Goal: Complete application form: Complete application form

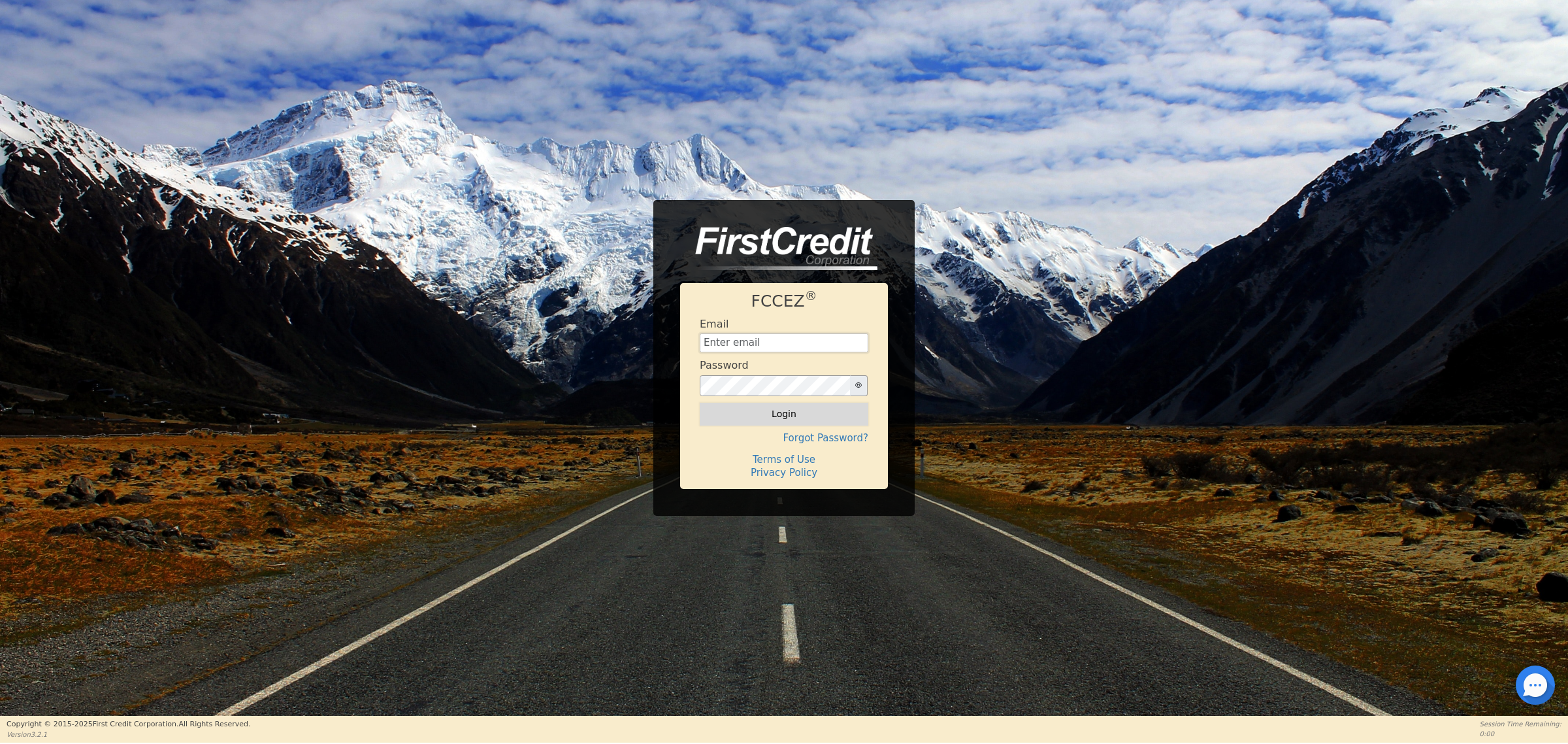
type input "[EMAIL_ADDRESS][DOMAIN_NAME]"
click at [840, 417] on button "Login" at bounding box center [784, 414] width 169 height 22
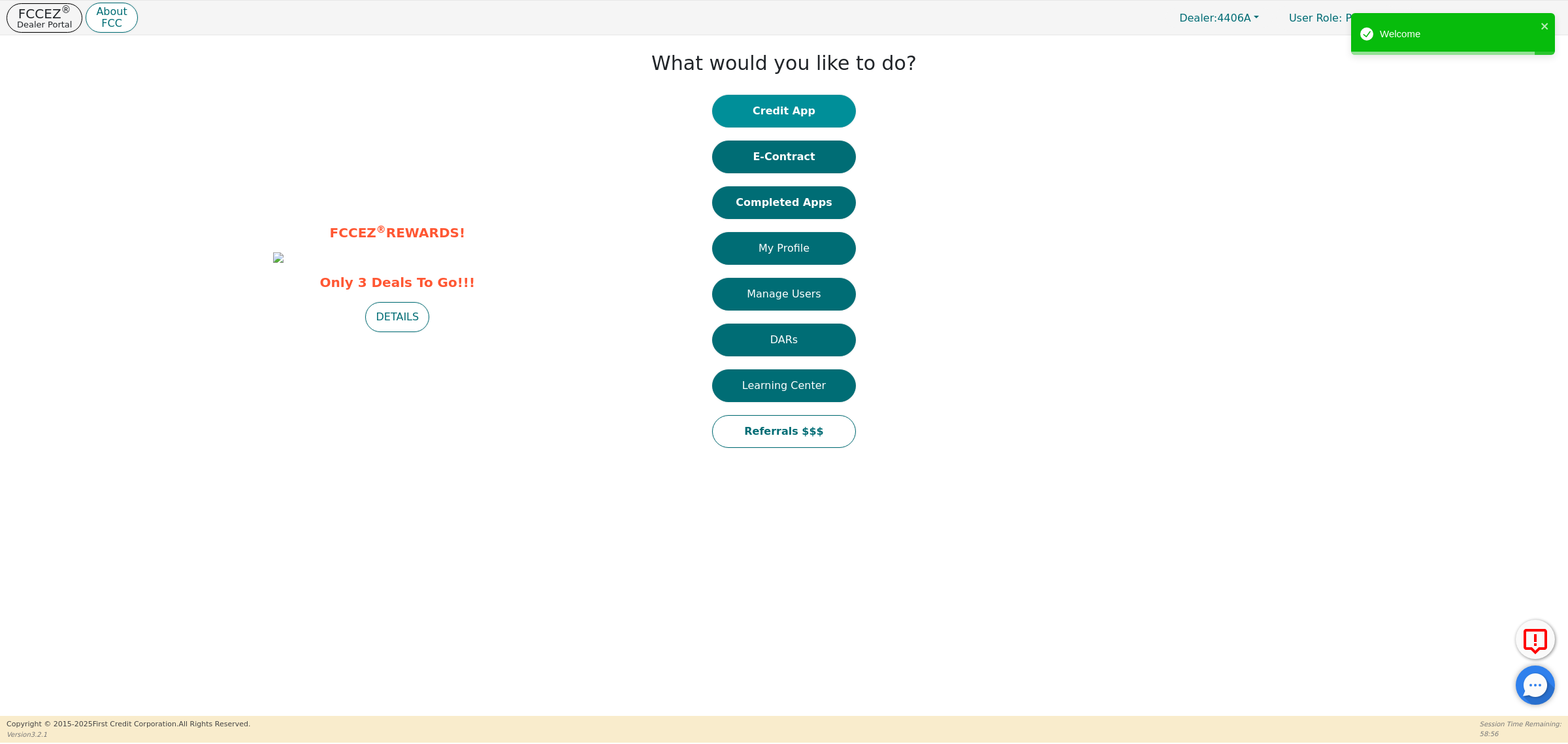
click at [786, 102] on button "Credit App" at bounding box center [784, 111] width 144 height 33
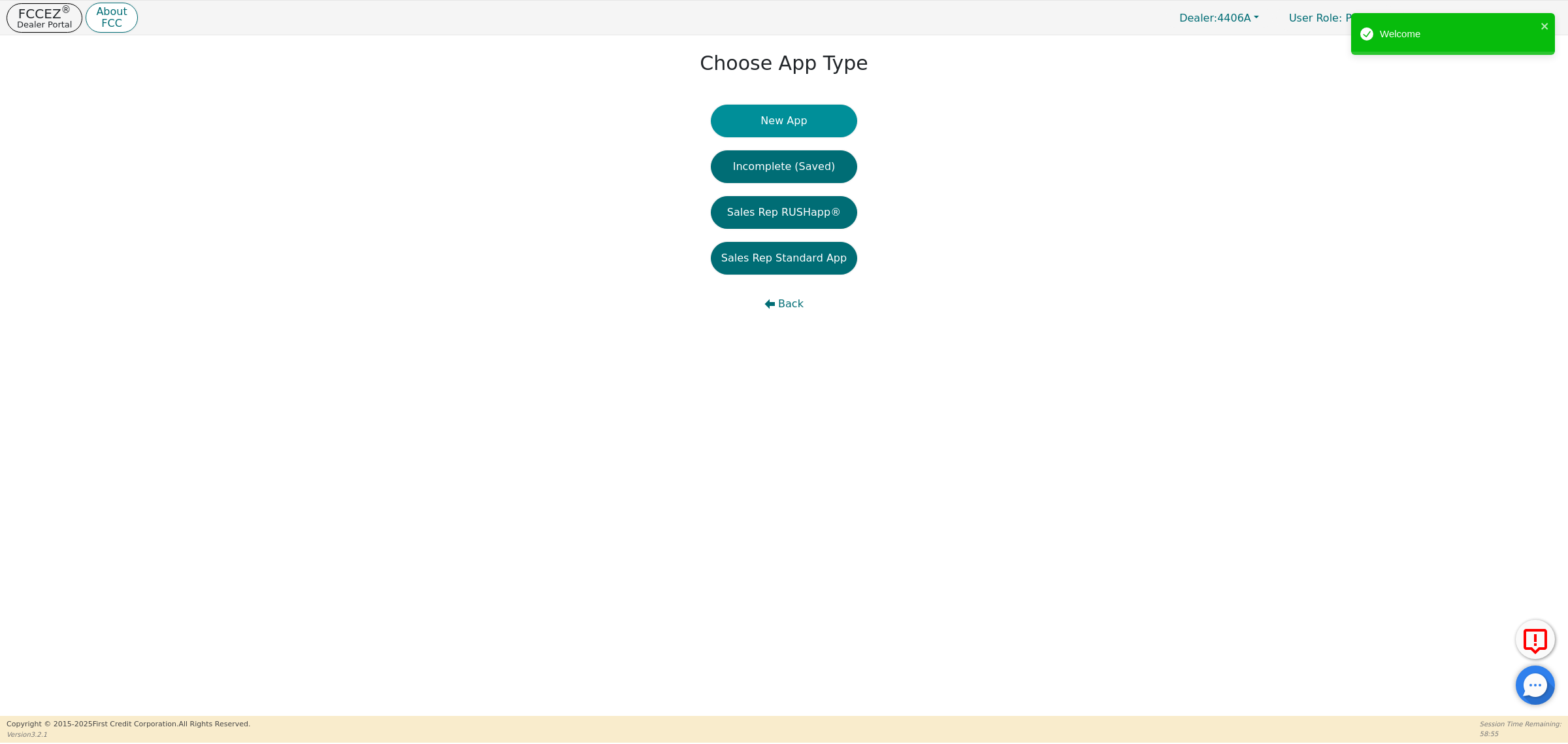
click at [805, 116] on button "New App" at bounding box center [784, 120] width 147 height 33
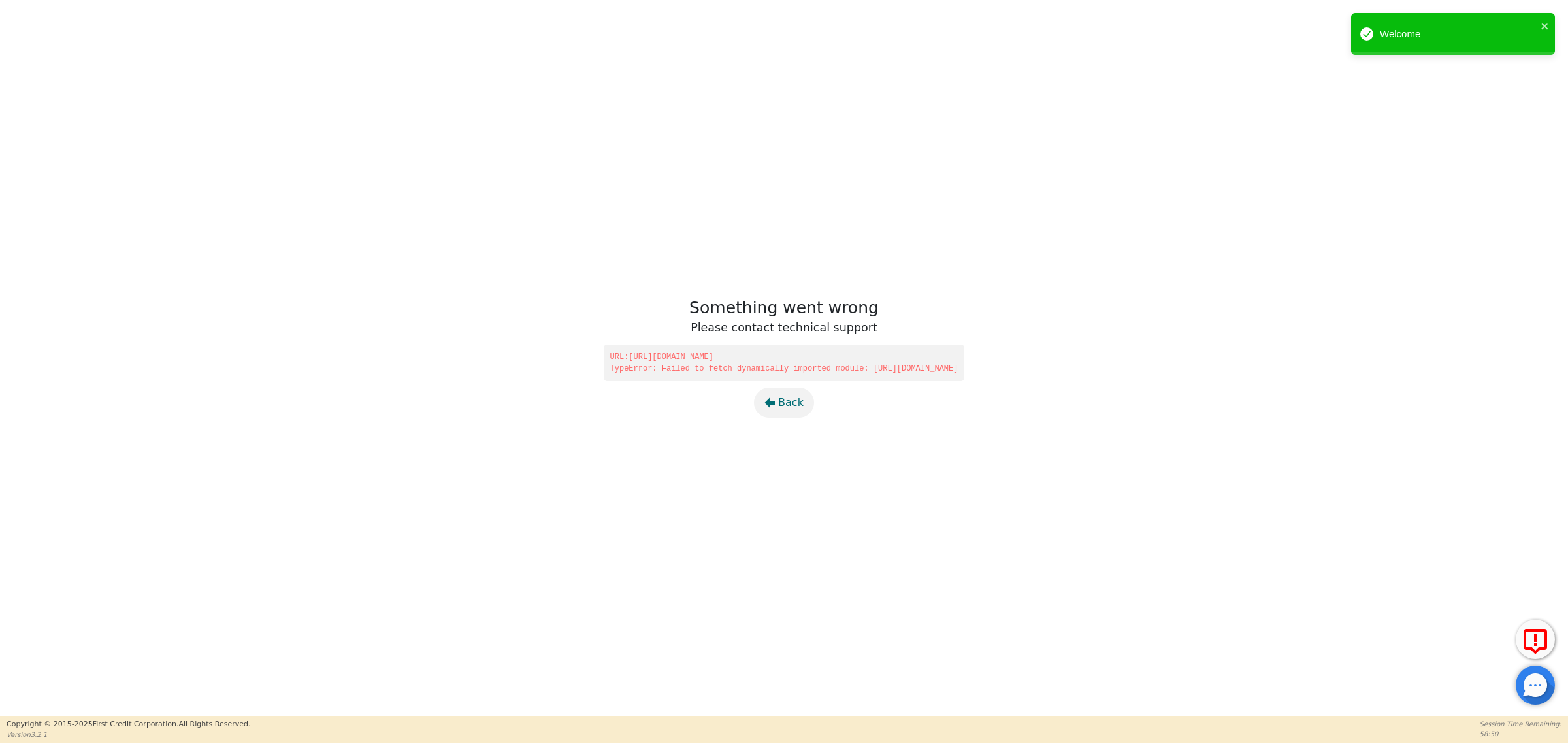
click at [790, 404] on span "Back" at bounding box center [791, 403] width 26 height 16
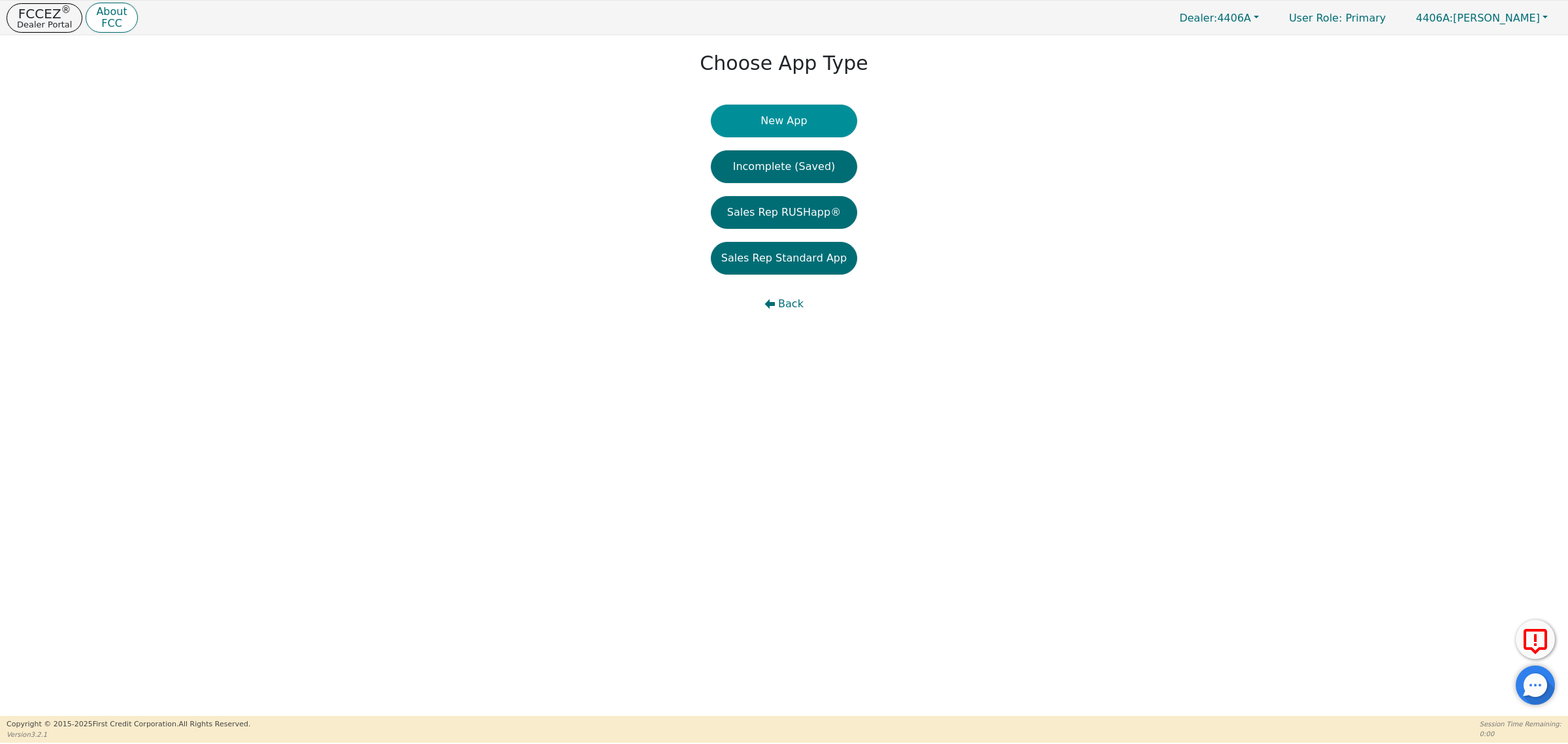
click at [783, 122] on button "New App" at bounding box center [784, 120] width 147 height 33
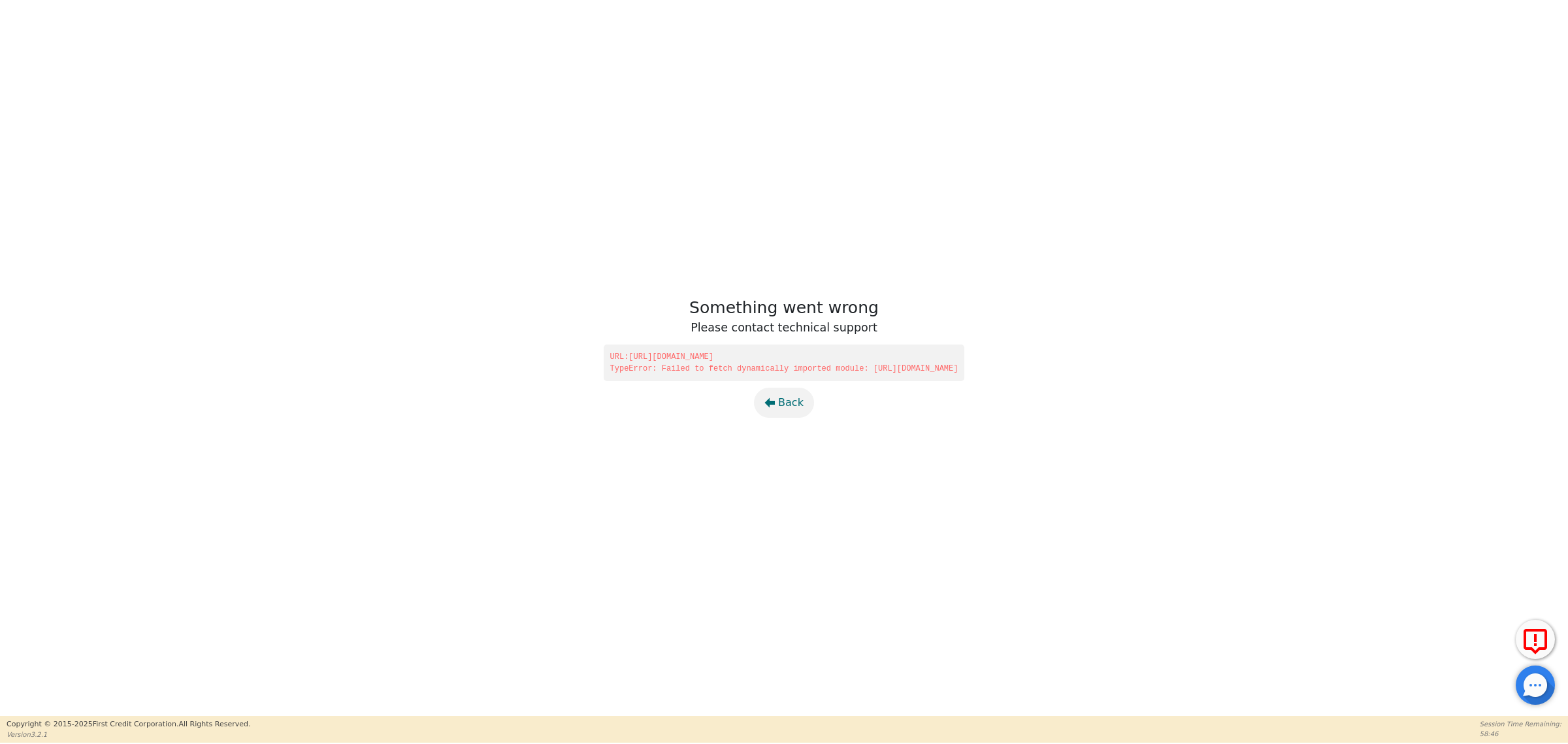
click at [783, 400] on span "Back" at bounding box center [791, 403] width 26 height 16
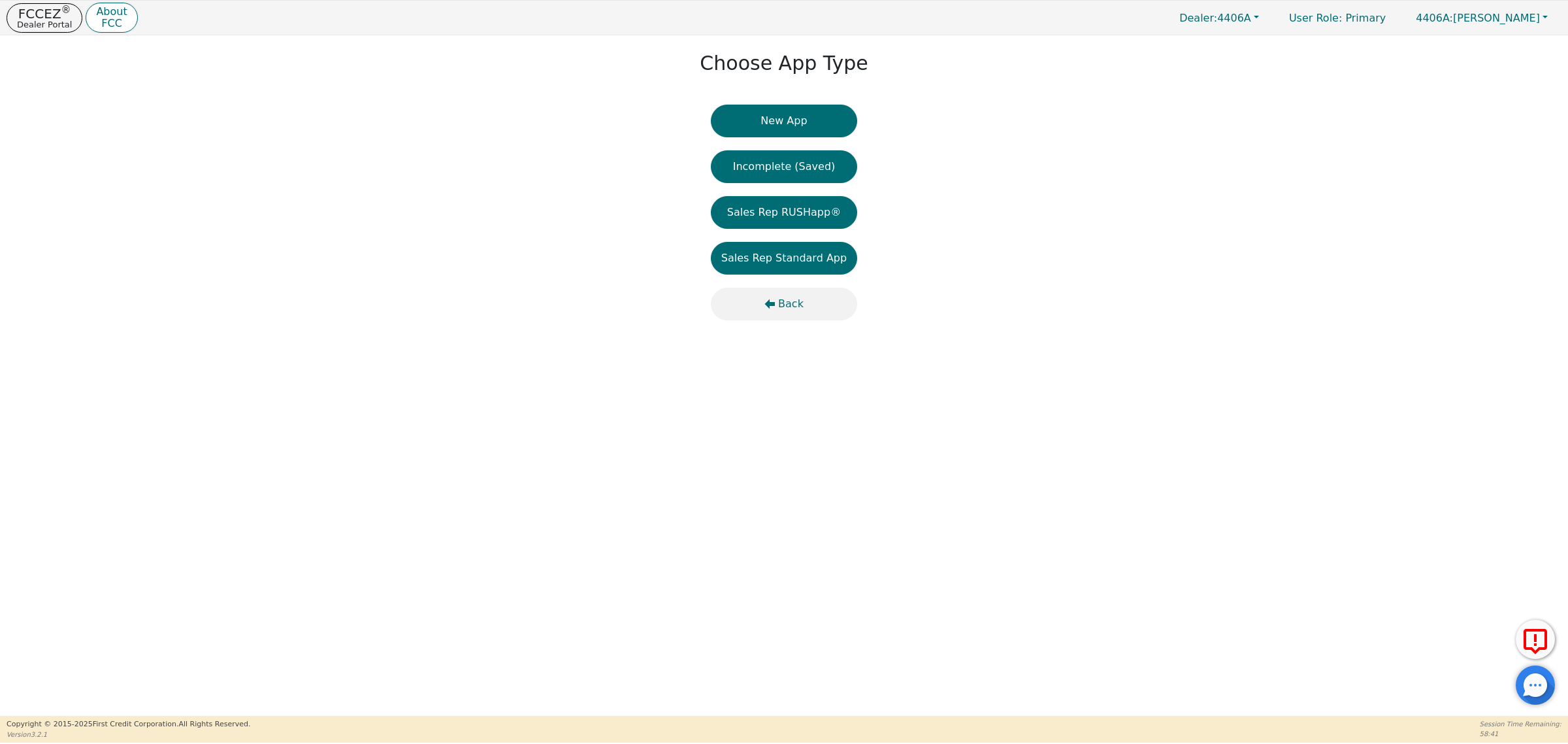
click at [800, 302] on span "Back" at bounding box center [791, 305] width 26 height 16
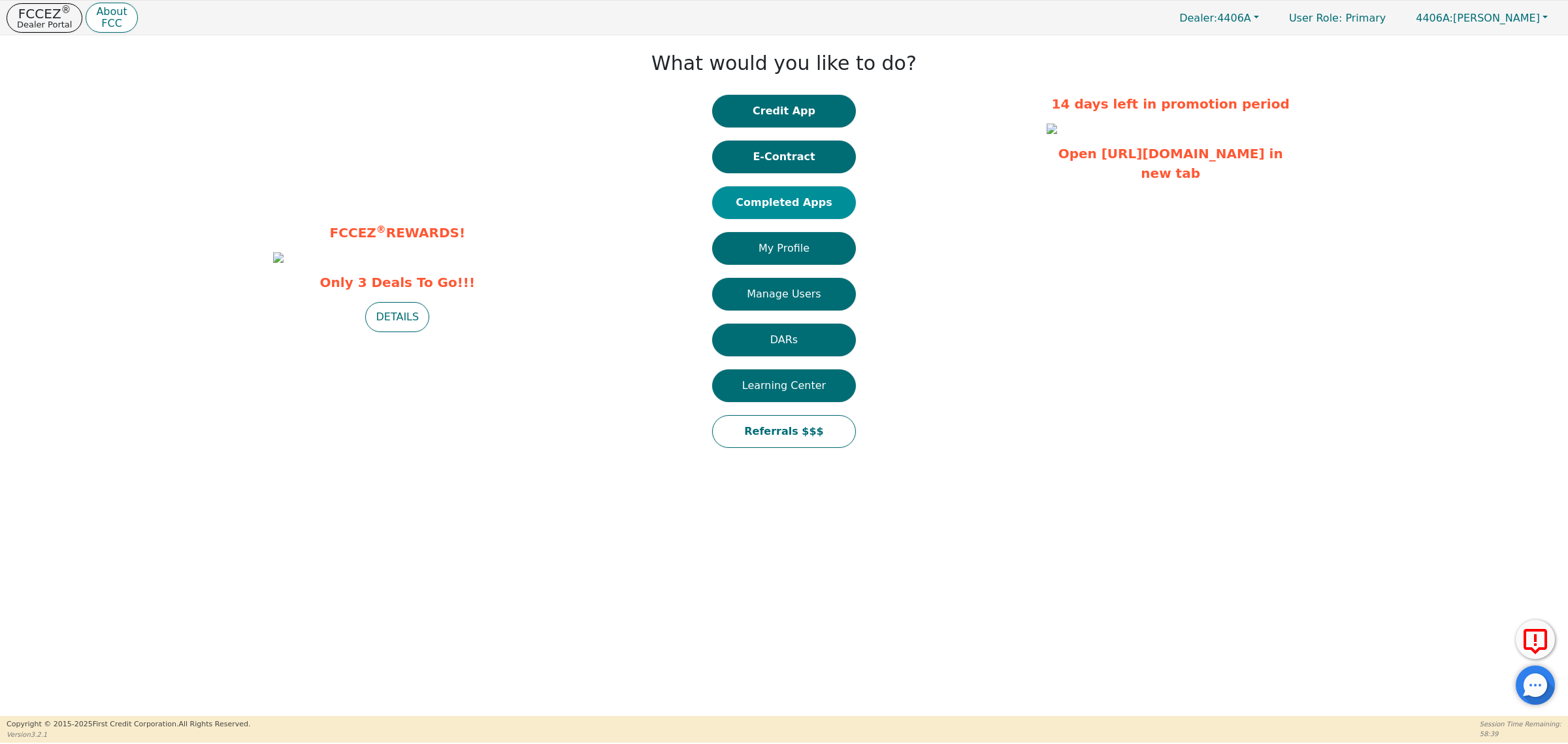
click at [807, 204] on button "Completed Apps" at bounding box center [784, 202] width 144 height 33
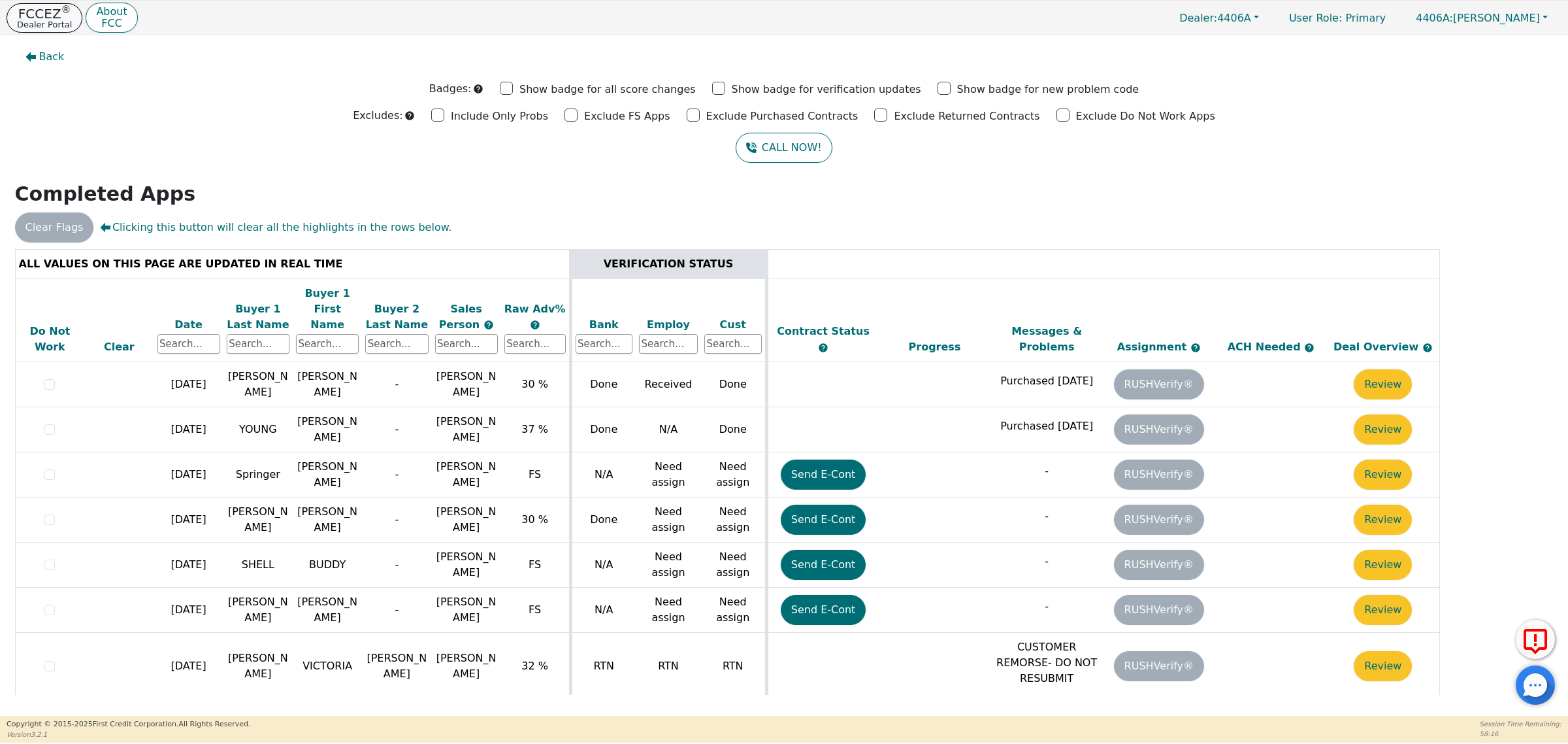
click at [32, 16] on p "FCCEZ ®" at bounding box center [44, 13] width 55 height 13
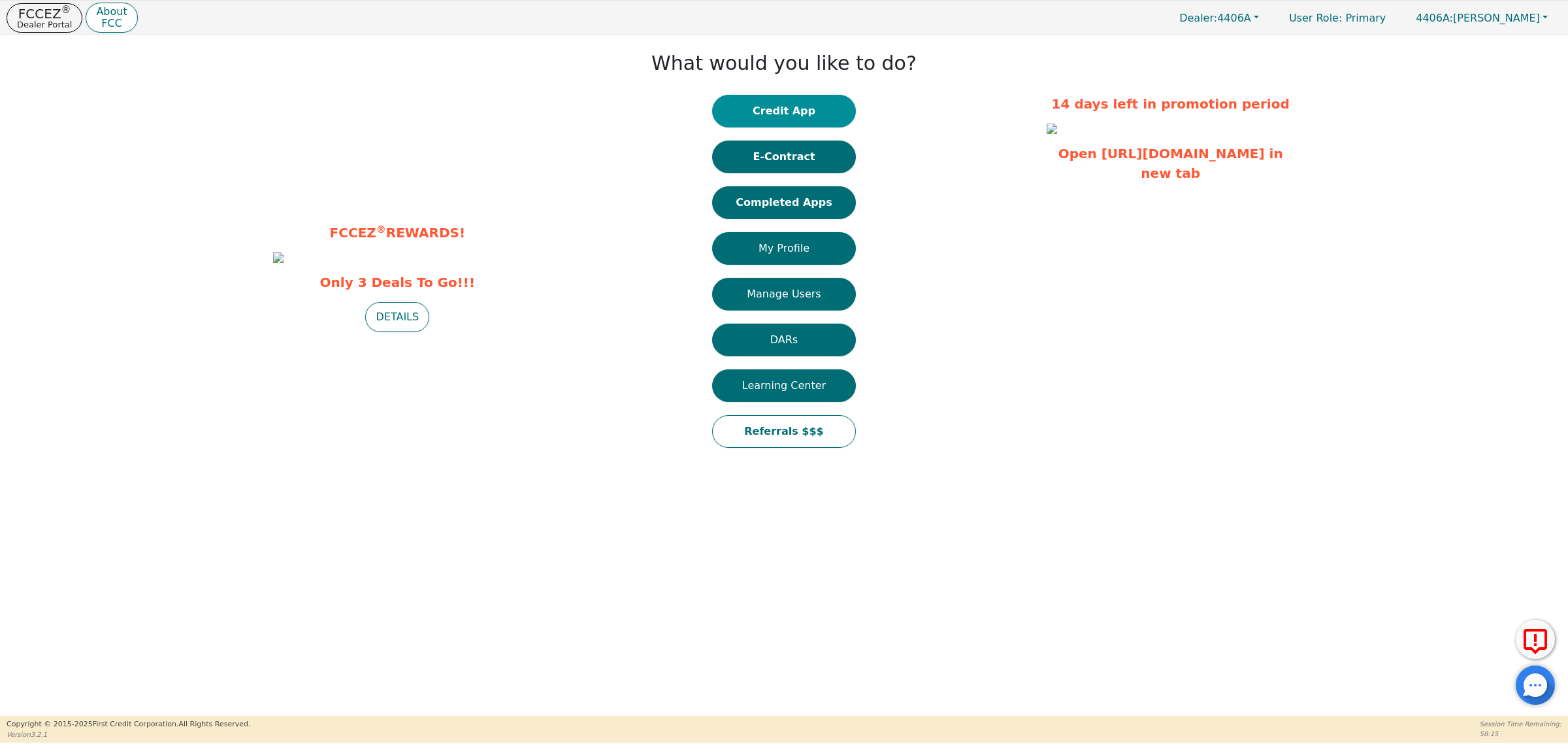
click at [803, 106] on button "Credit App" at bounding box center [784, 111] width 144 height 33
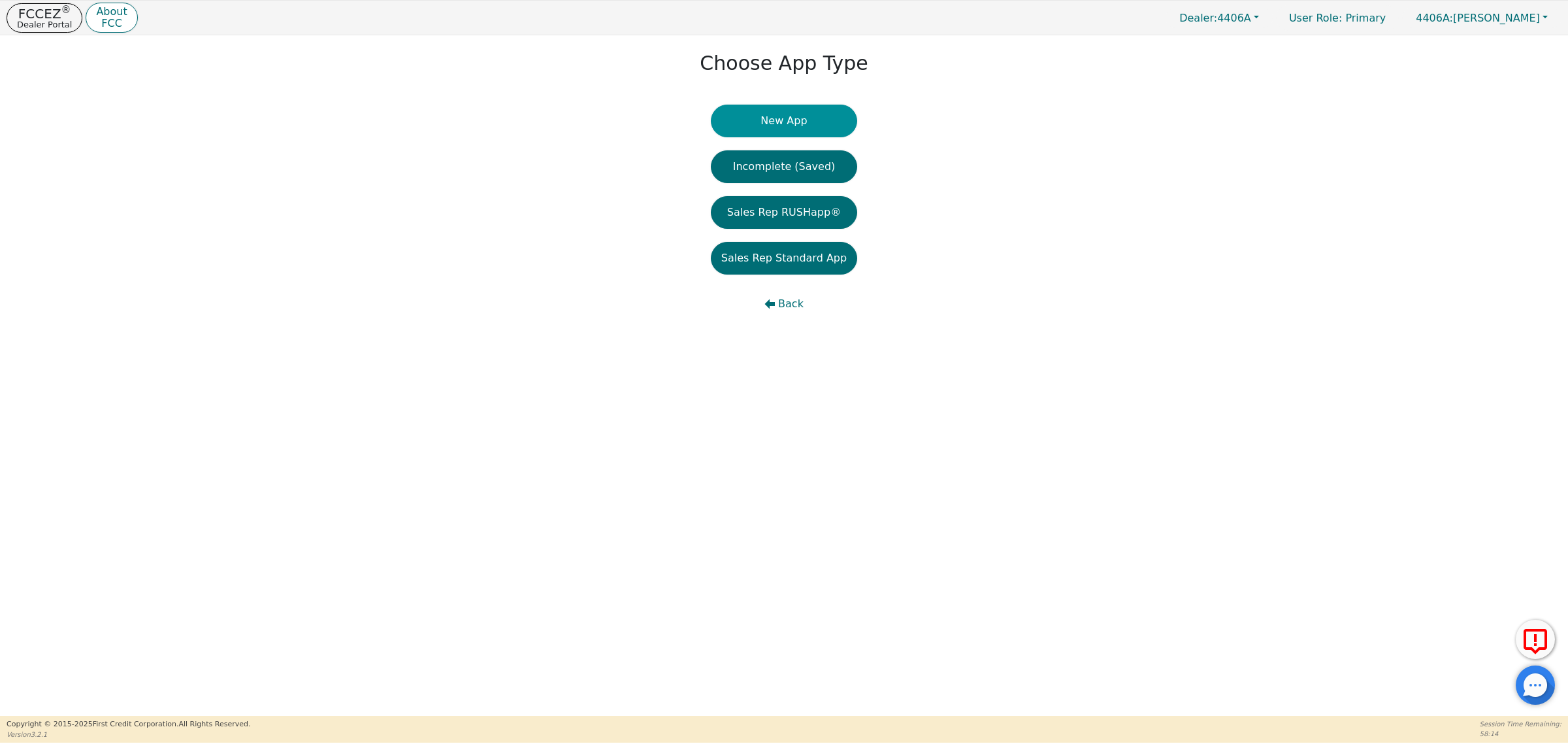
click at [809, 114] on button "New App" at bounding box center [784, 120] width 147 height 33
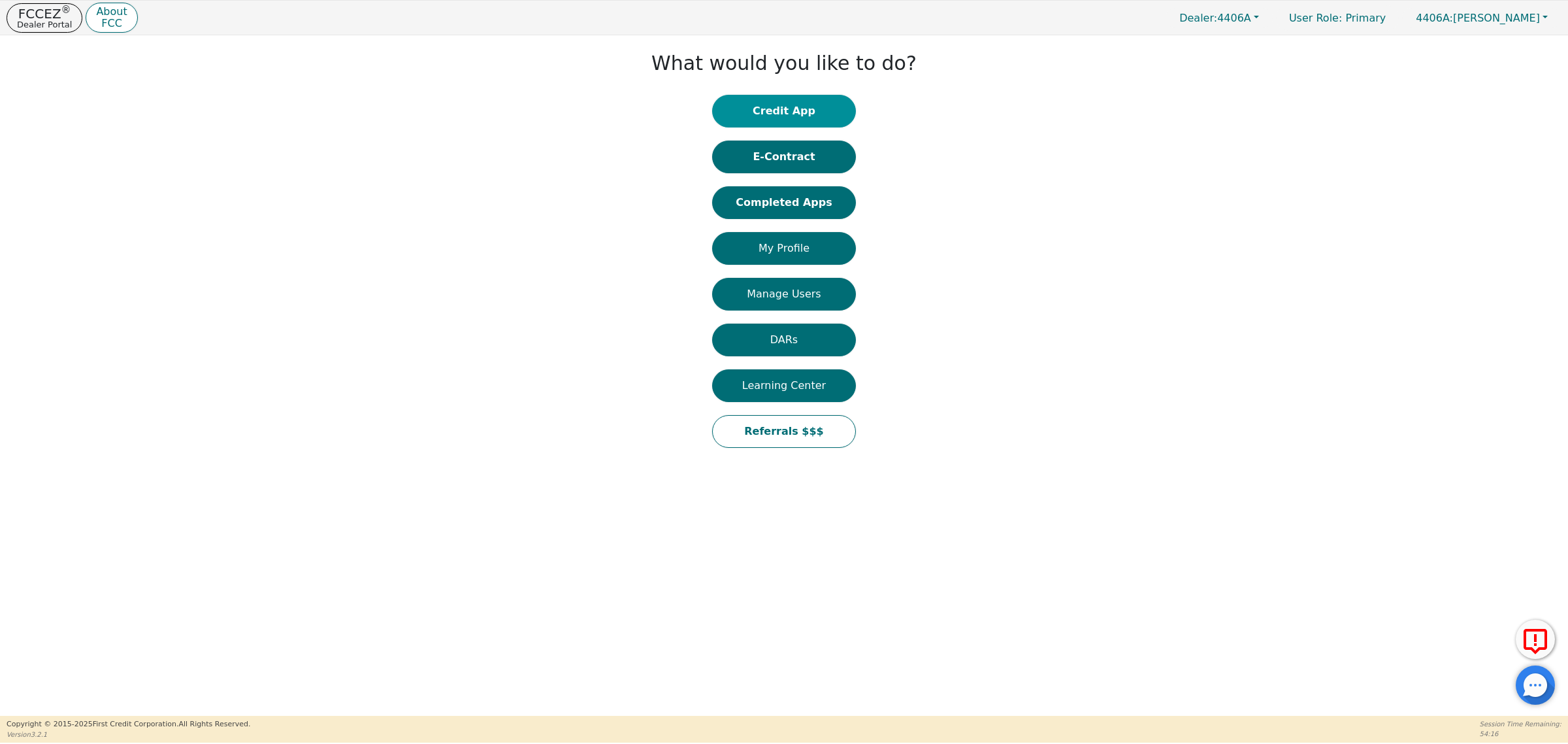
click at [799, 104] on button "Credit App" at bounding box center [784, 111] width 144 height 33
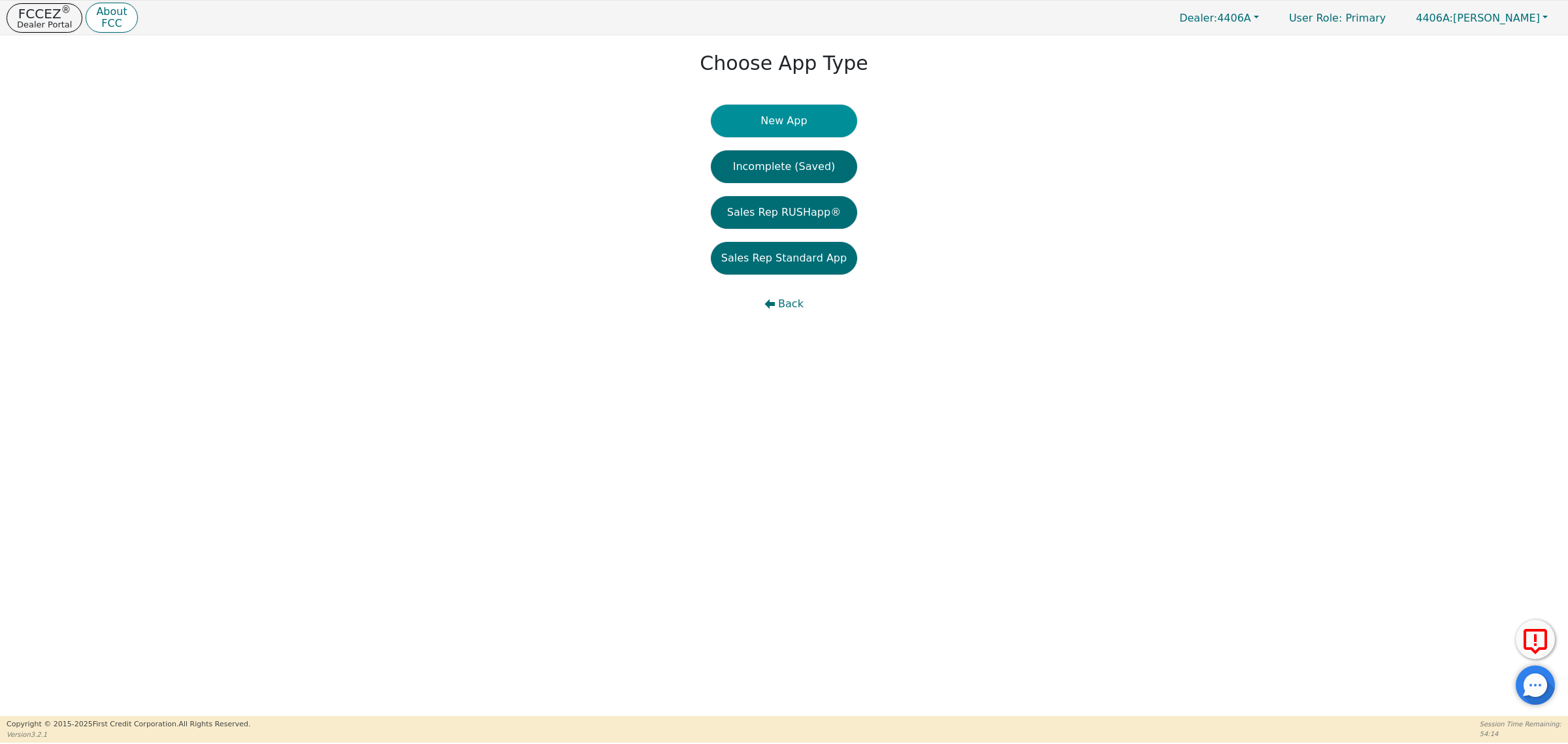
click at [794, 118] on button "New App" at bounding box center [784, 120] width 147 height 33
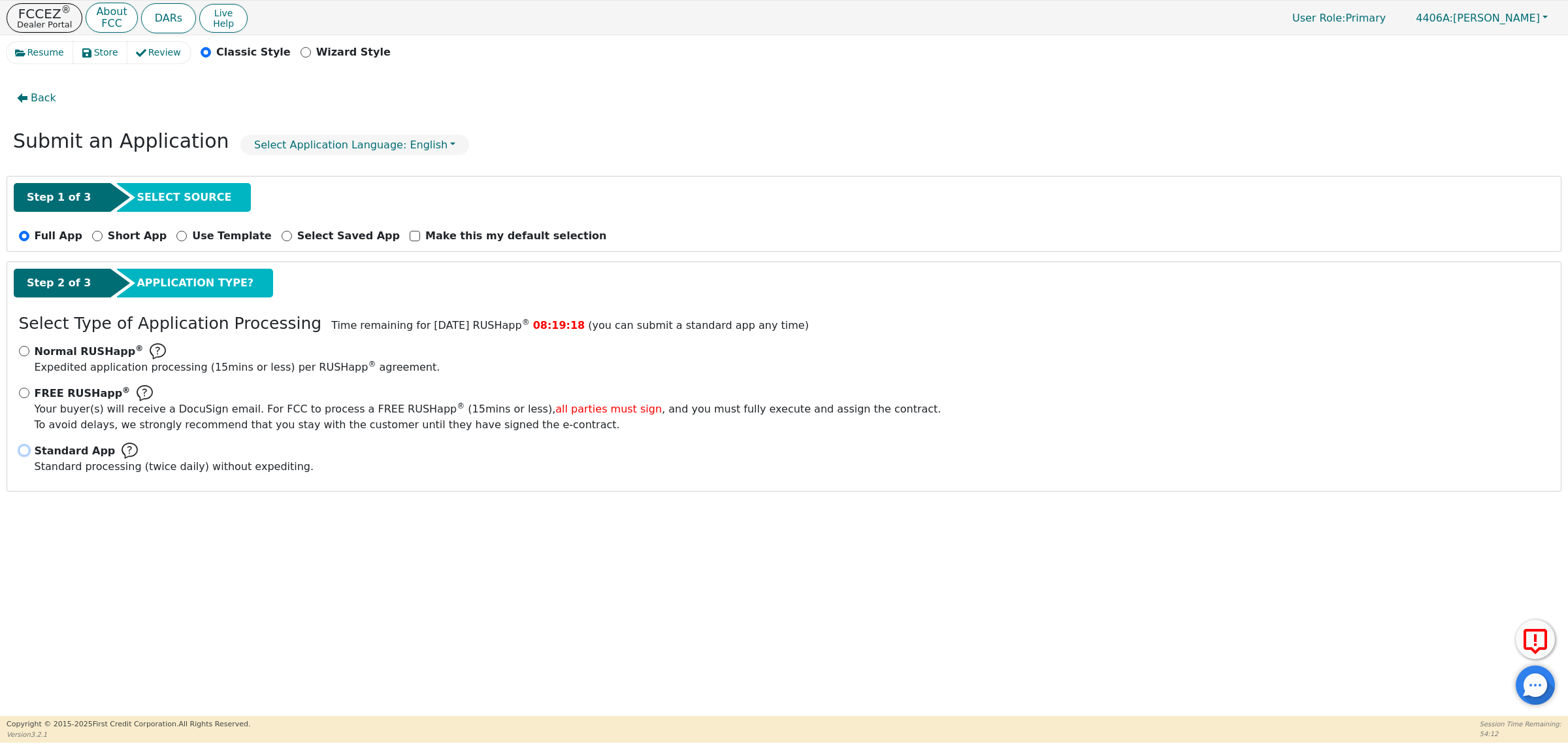
click at [24, 451] on input "Standard App Standard processing (twice daily) without expediting." at bounding box center [24, 450] width 11 height 11
radio input "true"
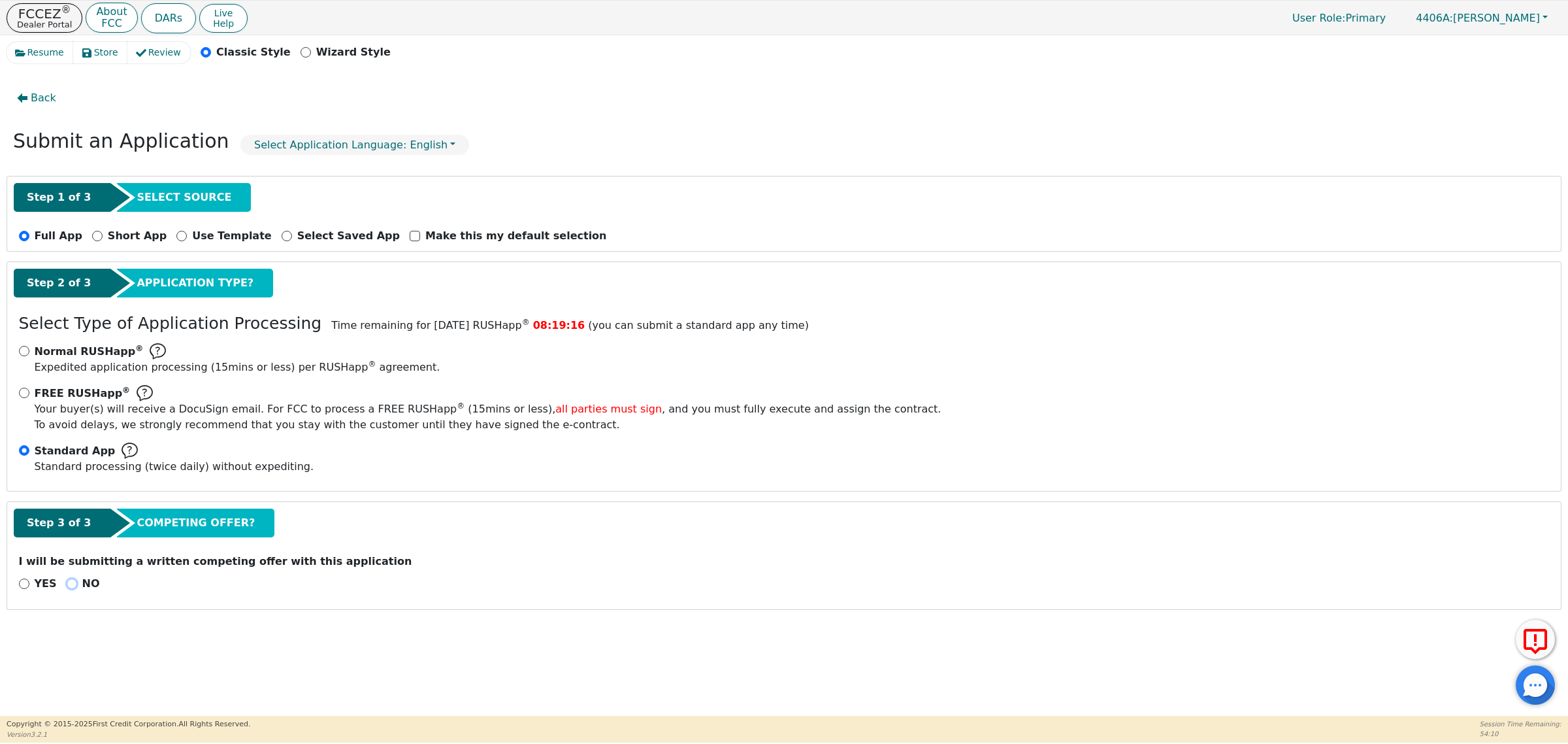
click at [66, 581] on input "NO" at bounding box center [71, 583] width 11 height 11
radio input "true"
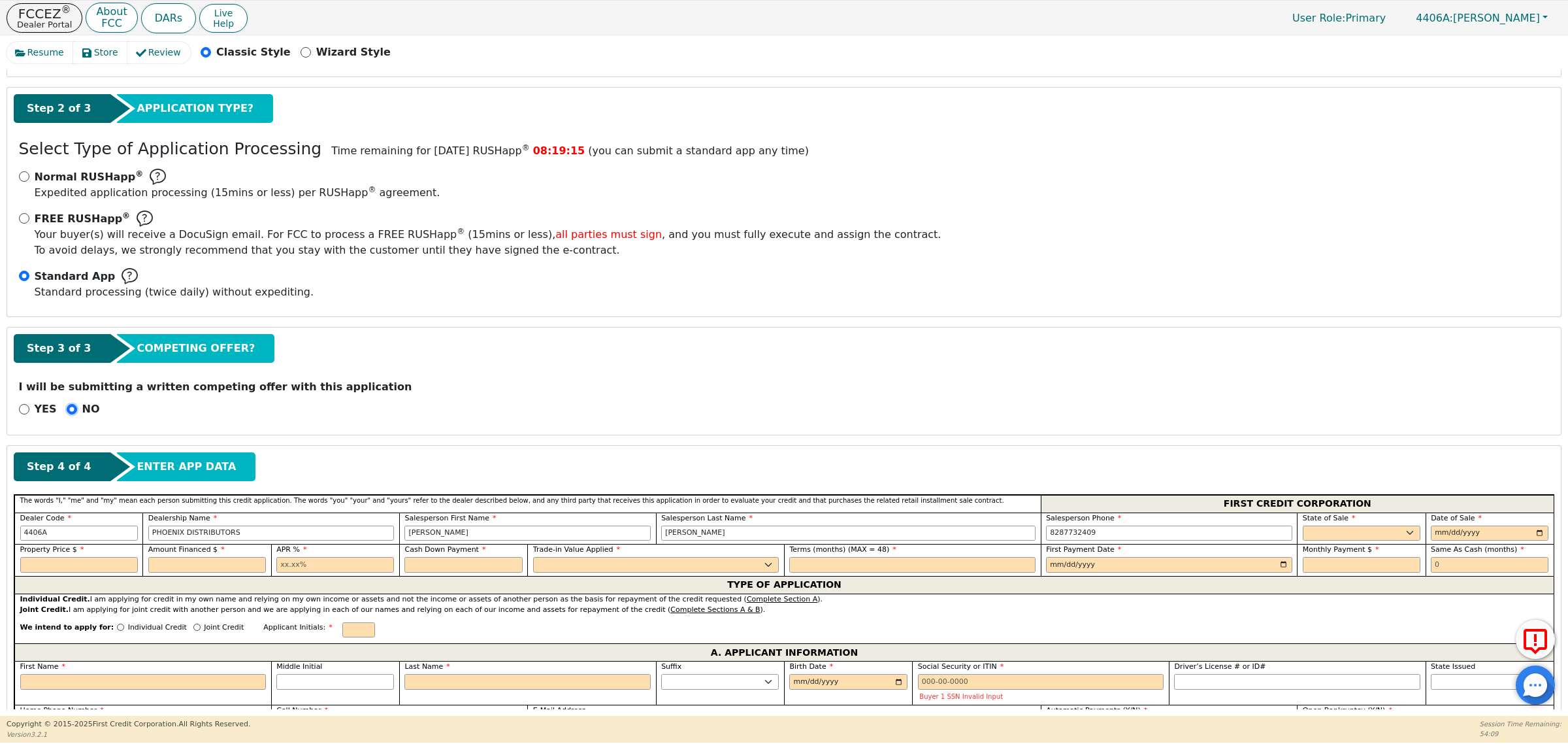
scroll to position [409, 0]
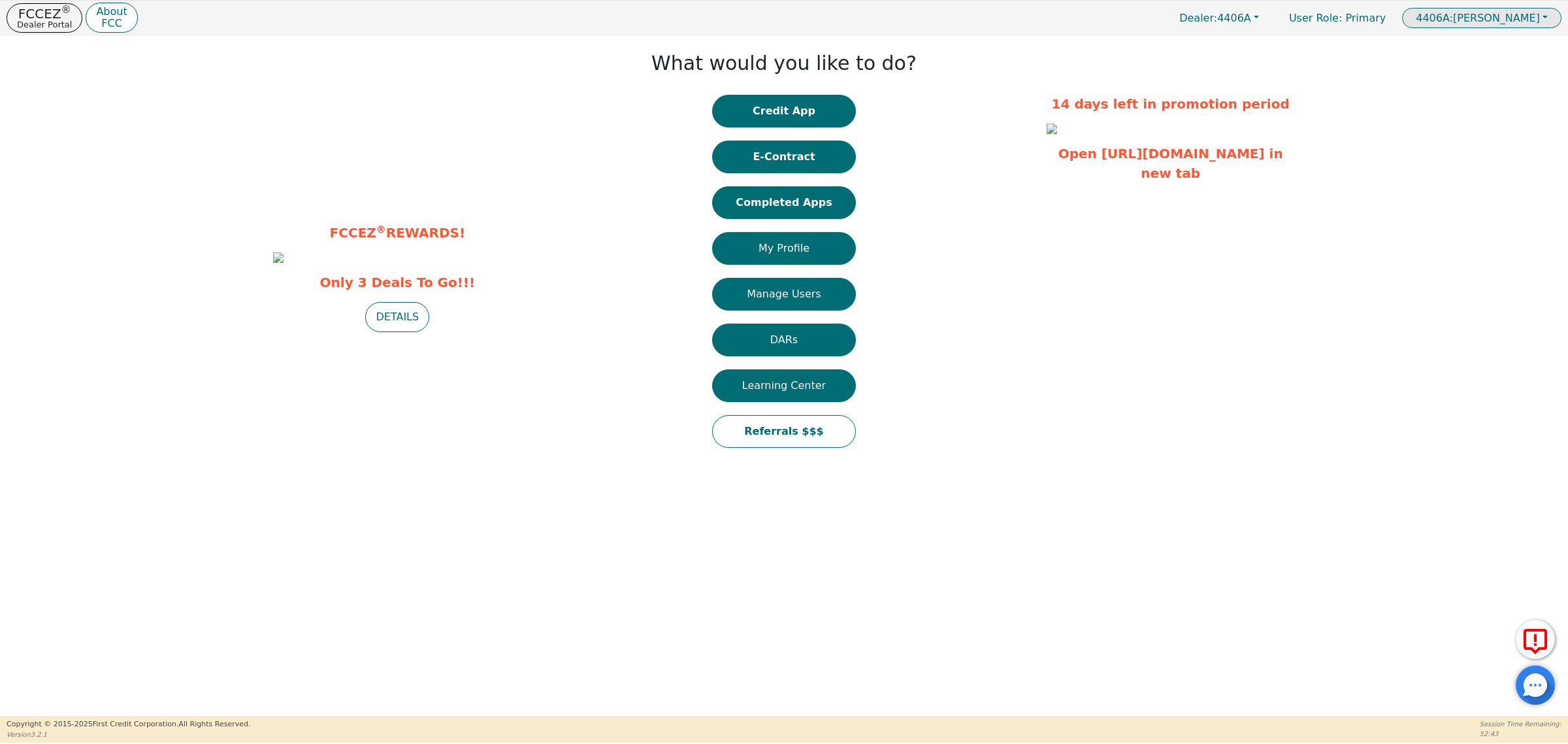
click at [1517, 12] on span "4406A: [PERSON_NAME]" at bounding box center [1478, 18] width 124 height 13
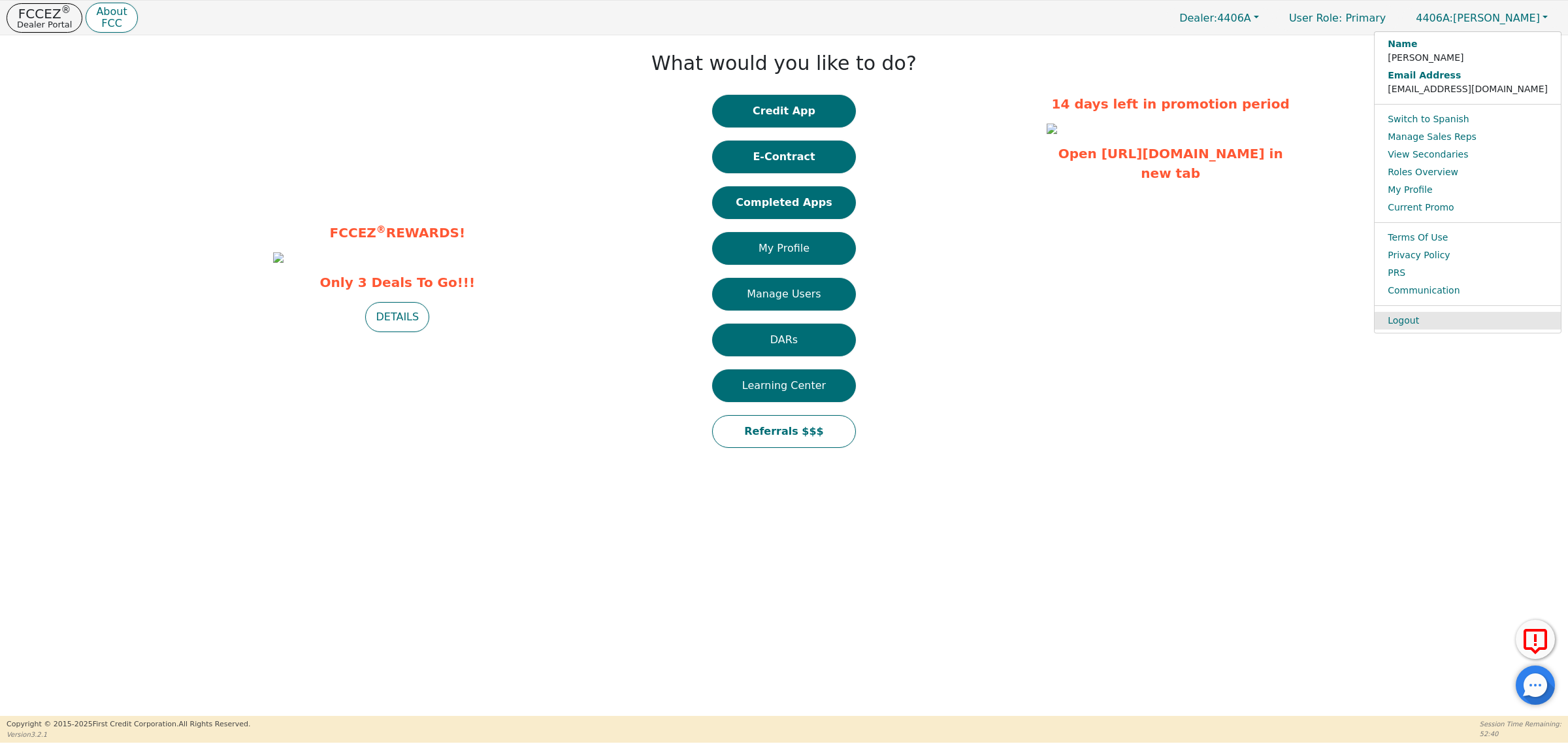
click at [1467, 327] on link "Logout" at bounding box center [1468, 320] width 186 height 18
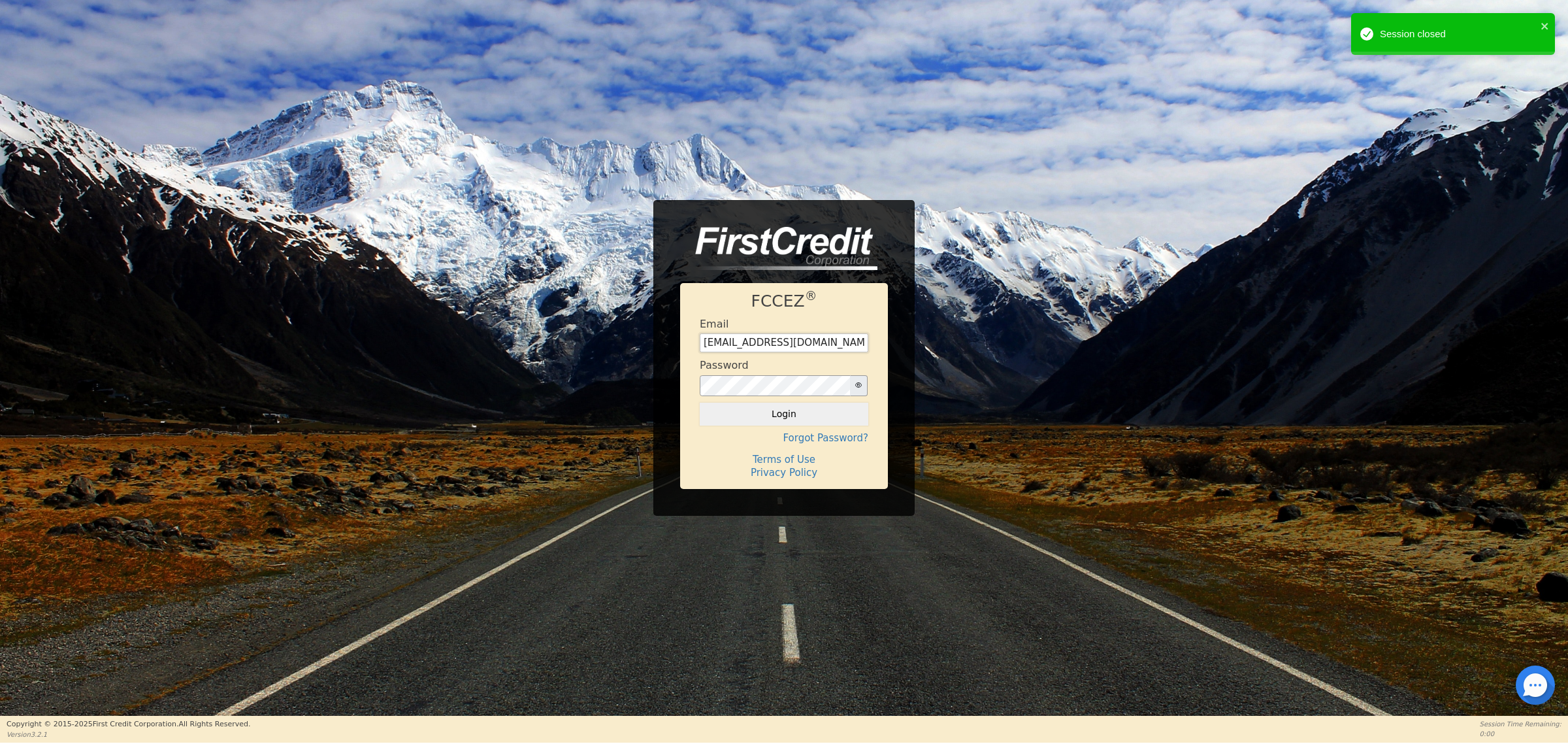
drag, startPoint x: 836, startPoint y: 340, endPoint x: 680, endPoint y: 351, distance: 156.4
click at [680, 351] on div "FCCEZ ® Email [EMAIL_ADDRESS][DOMAIN_NAME] Password Login Forgot Password? Term…" at bounding box center [784, 386] width 208 height 206
type input "[EMAIL_ADDRESS][DOMAIN_NAME]"
click at [714, 453] on h4 "Terms of Use" at bounding box center [784, 459] width 169 height 12
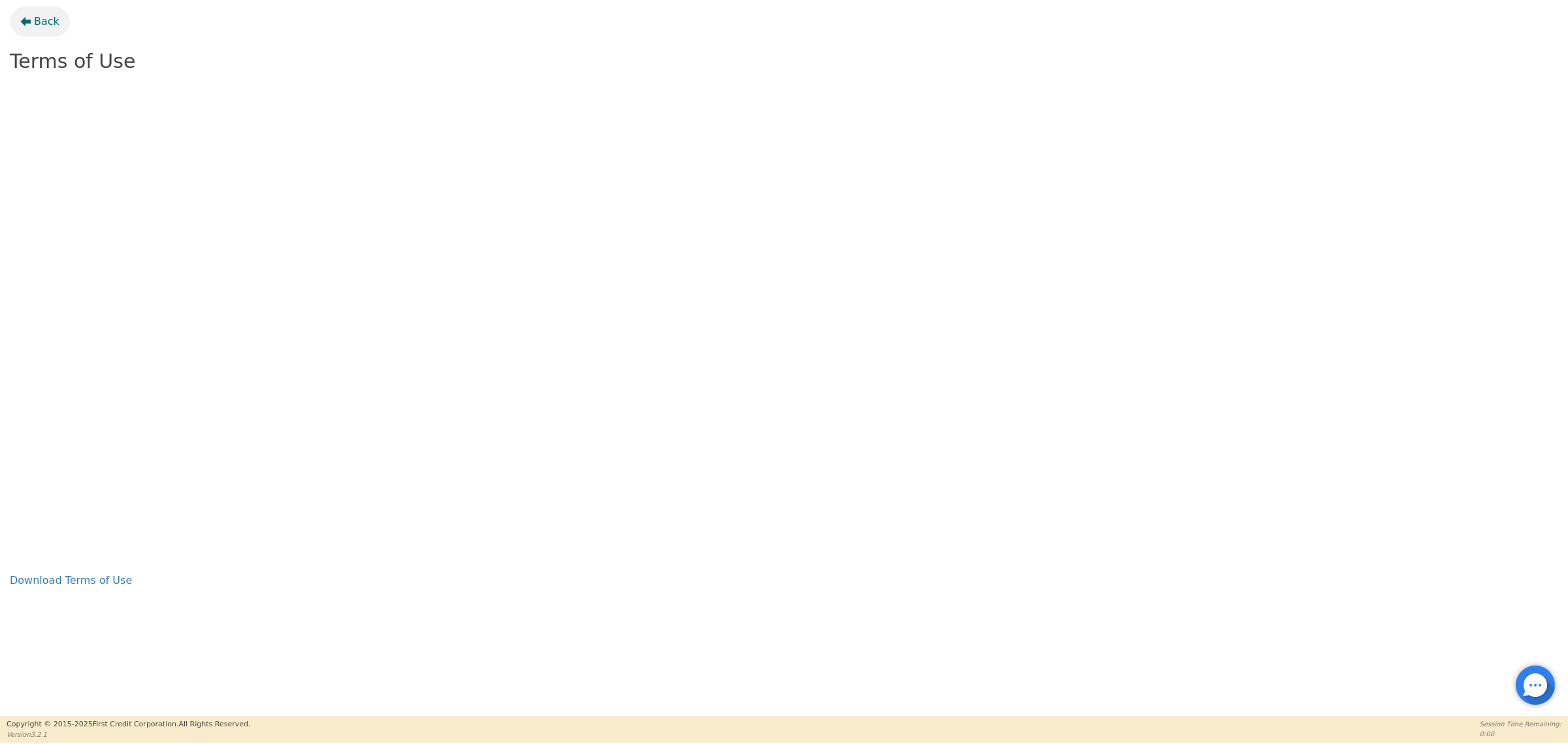
click at [40, 25] on span "Back" at bounding box center [47, 22] width 26 height 16
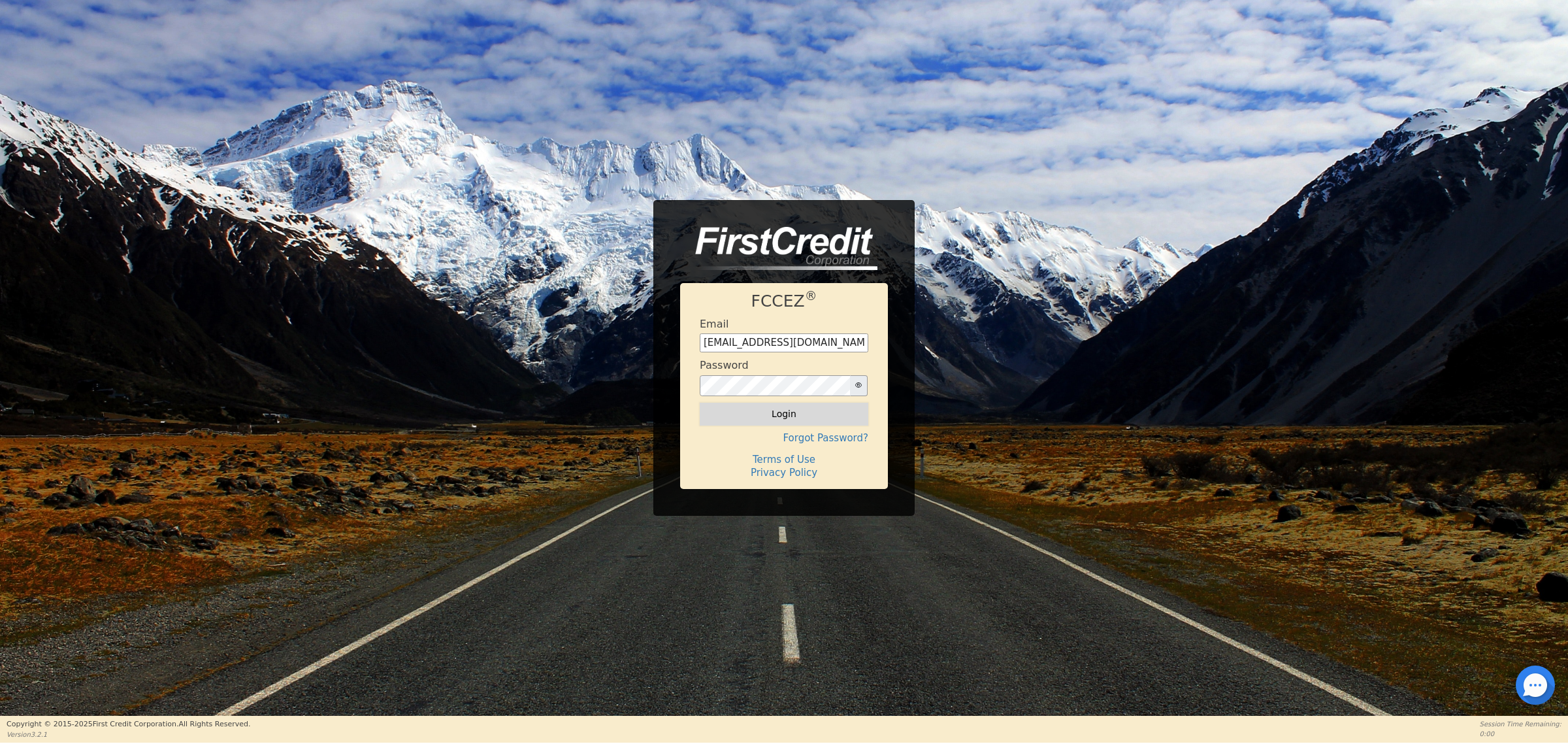
click at [762, 412] on button "Login" at bounding box center [784, 414] width 169 height 22
